Goal: Find specific page/section: Find specific page/section

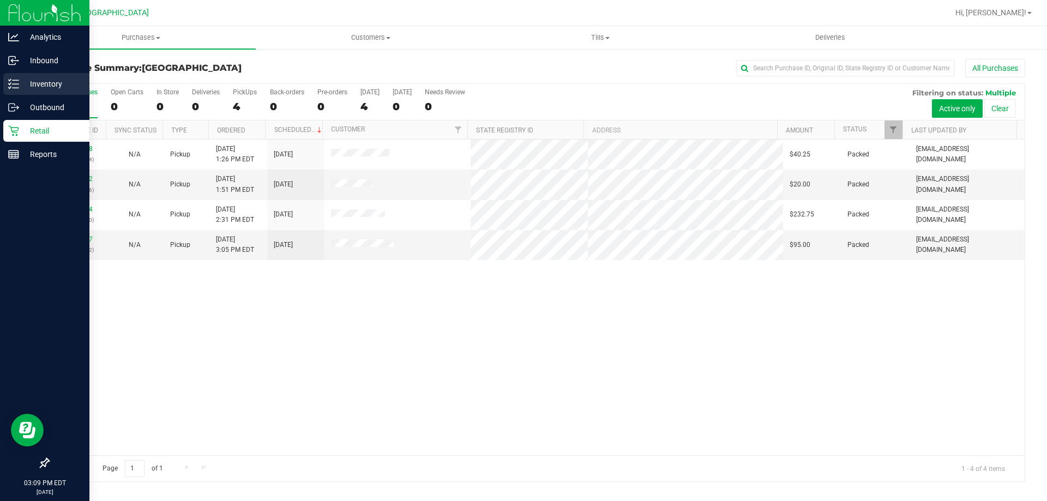
click at [58, 80] on p "Inventory" at bounding box center [51, 83] width 65 height 13
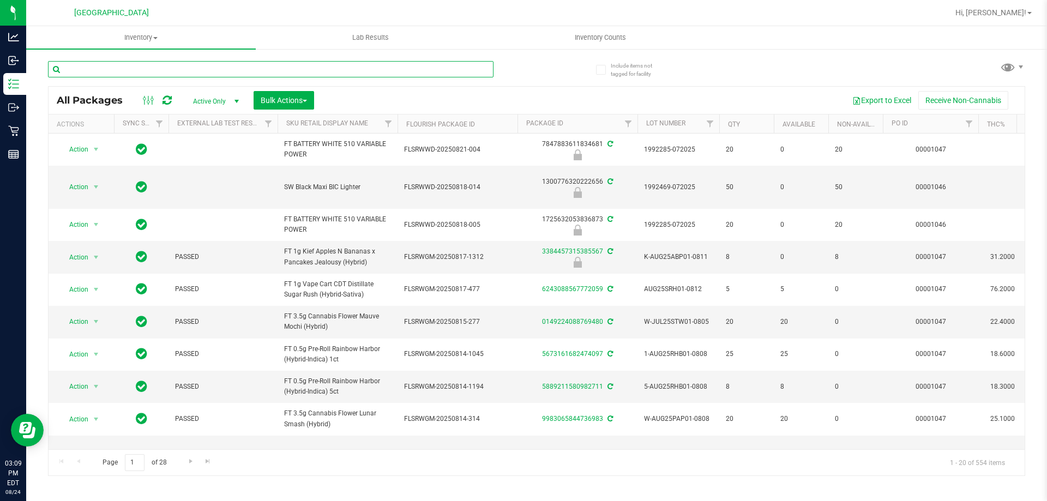
click at [271, 68] on input "text" at bounding box center [271, 69] width 446 height 16
type input "live rosin"
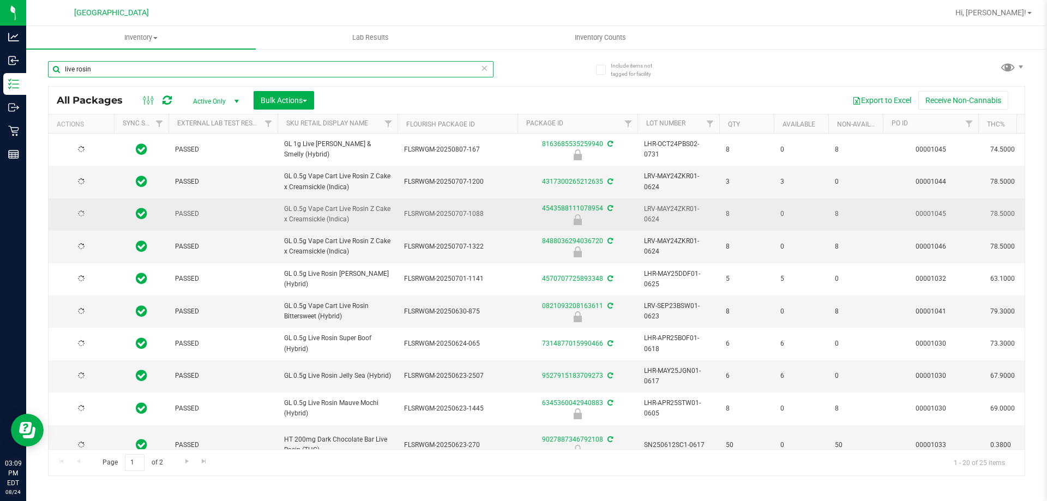
type input "2025-12-23"
type input "2025-11-30"
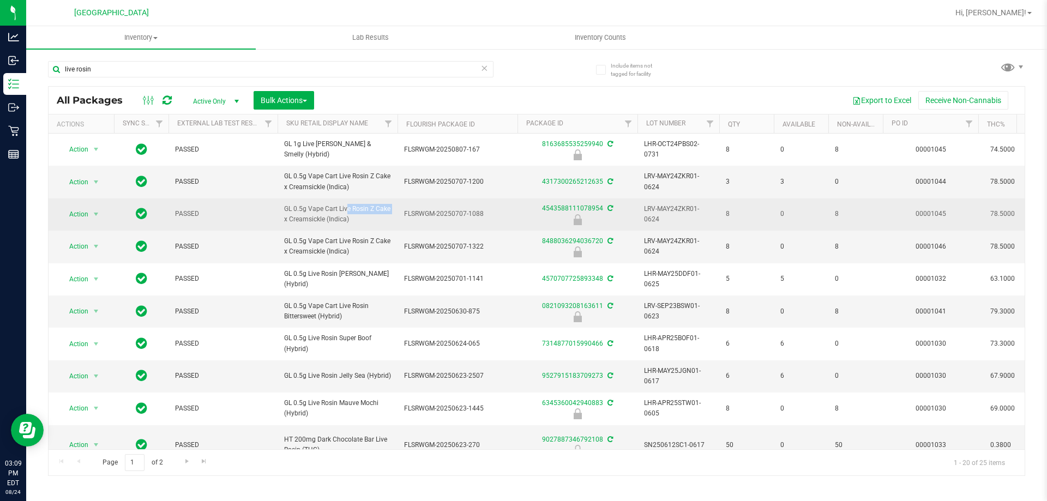
drag, startPoint x: 366, startPoint y: 209, endPoint x: 323, endPoint y: 210, distance: 42.6
click at [323, 210] on span "GL 0.5g Vape Cart Live Rosin Z Cake x Creamsickle (Indica)" at bounding box center [337, 214] width 107 height 21
click at [363, 208] on span "GL 0.5g Vape Cart Live Rosin Z Cake x Creamsickle (Indica)" at bounding box center [337, 214] width 107 height 21
drag, startPoint x: 369, startPoint y: 209, endPoint x: 279, endPoint y: 203, distance: 90.7
click at [279, 203] on td "GL 0.5g Vape Cart Live Rosin Z Cake x Creamsickle (Indica)" at bounding box center [338, 215] width 120 height 32
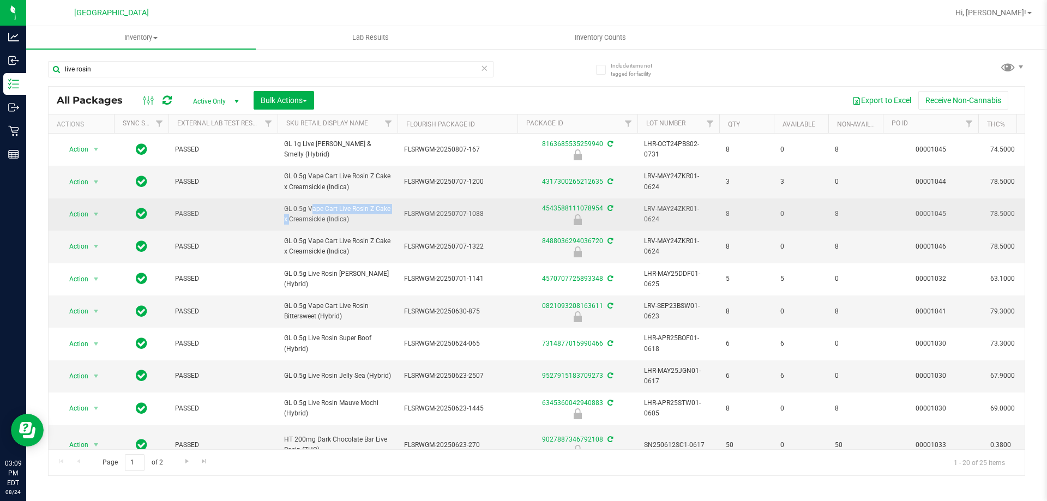
copy span "GL 0.5g Vape Cart Live Rosin"
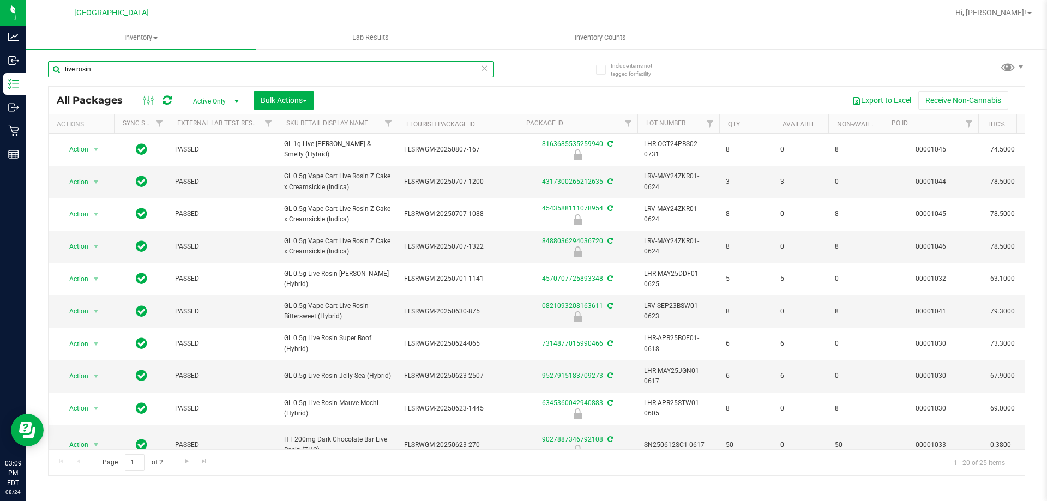
click at [152, 67] on input "live rosin" at bounding box center [271, 69] width 446 height 16
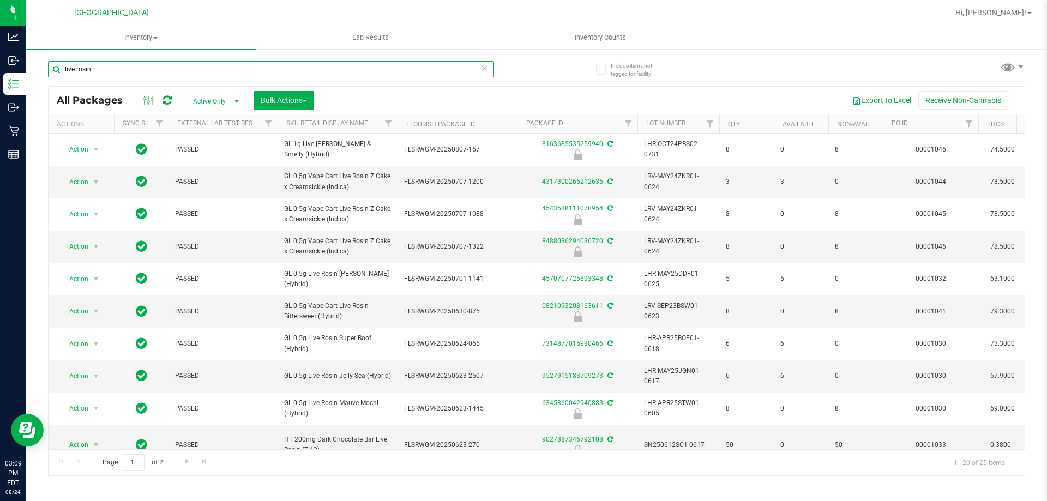
paste input "GL 0.5g Vape Cart Live Rosin"
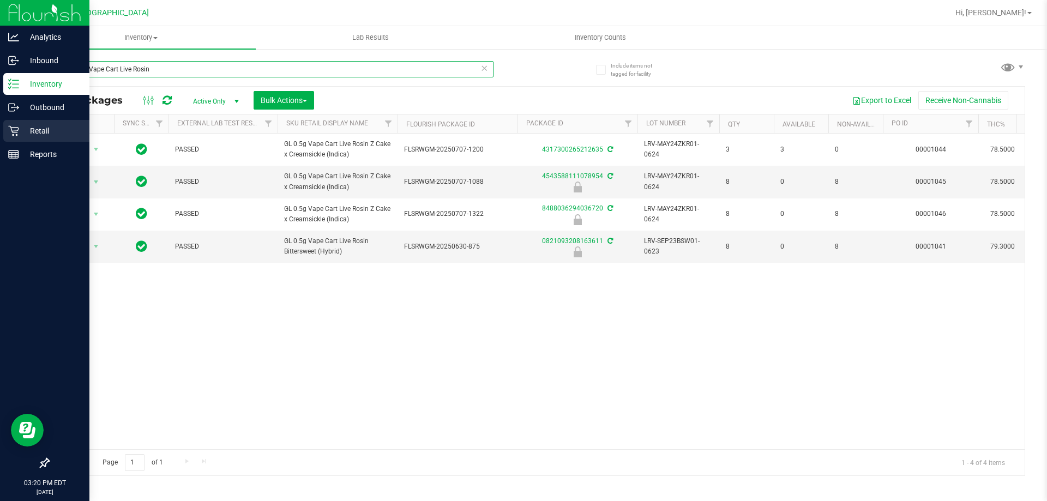
type input "GL 0.5g Vape Cart Live Rosin"
click at [58, 130] on p "Retail" at bounding box center [51, 130] width 65 height 13
